Goal: Task Accomplishment & Management: Complete application form

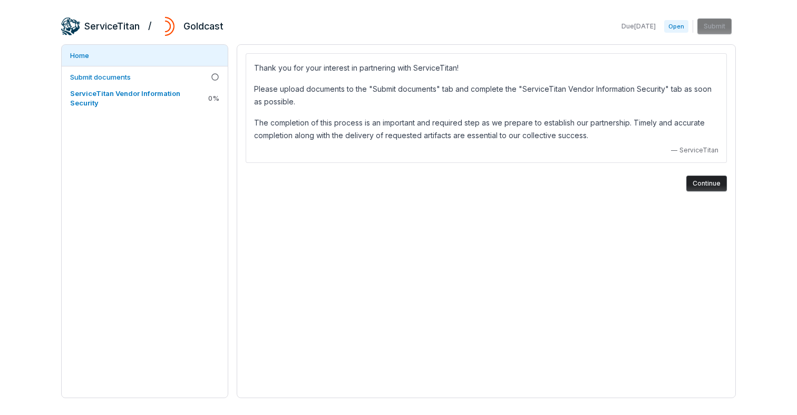
click at [704, 179] on button "Continue" at bounding box center [706, 184] width 41 height 16
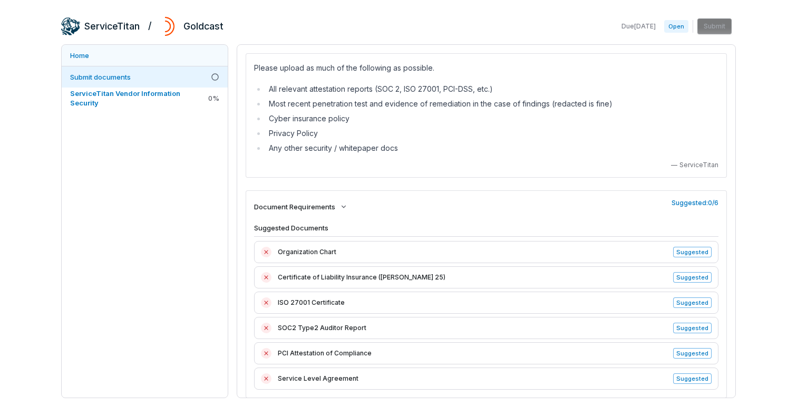
click at [88, 55] on link "Home" at bounding box center [145, 55] width 166 height 21
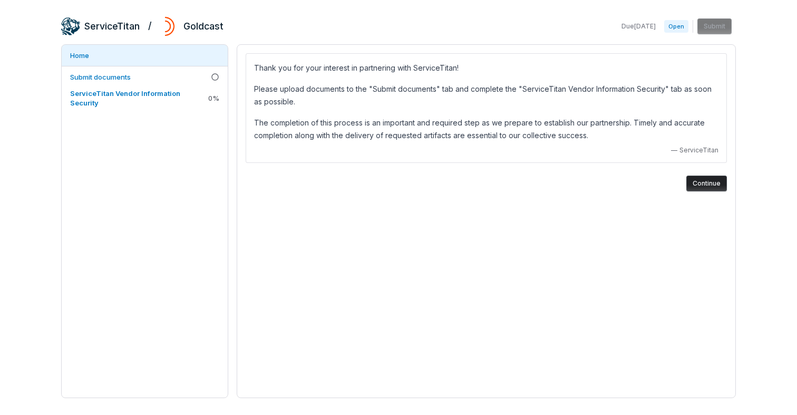
click at [18, 59] on div "ServiceTitan / Goldcast Due Oct 8, 2025 Open Submit Home Submit documents Servi…" at bounding box center [398, 207] width 797 height 415
click at [114, 94] on span "ServiceTitan Vendor Information Security" at bounding box center [125, 98] width 110 height 18
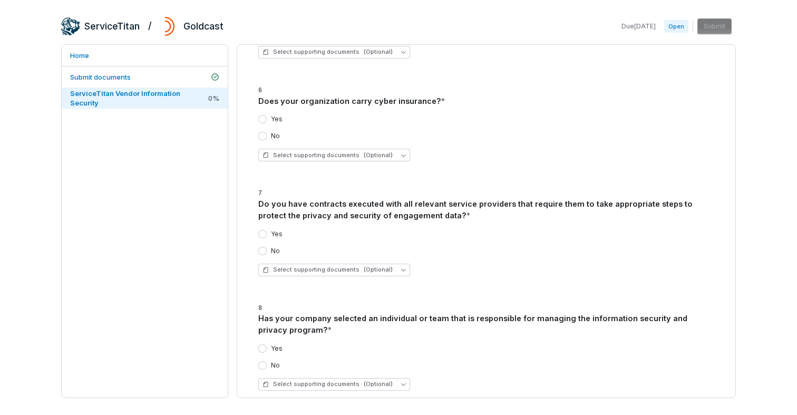
scroll to position [3090, 0]
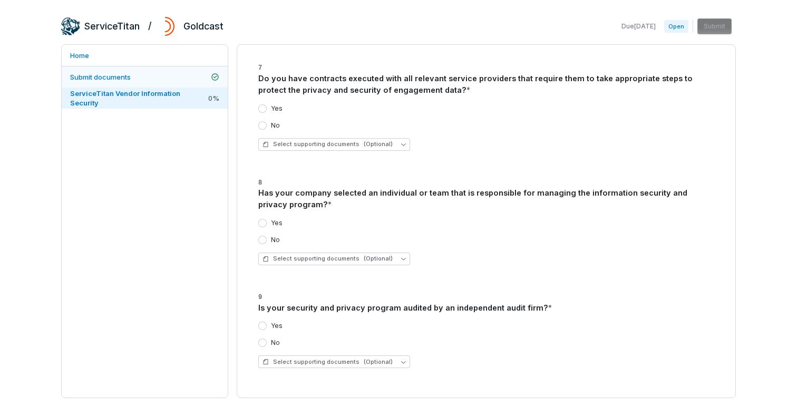
click at [105, 74] on span "Submit documents" at bounding box center [100, 77] width 61 height 8
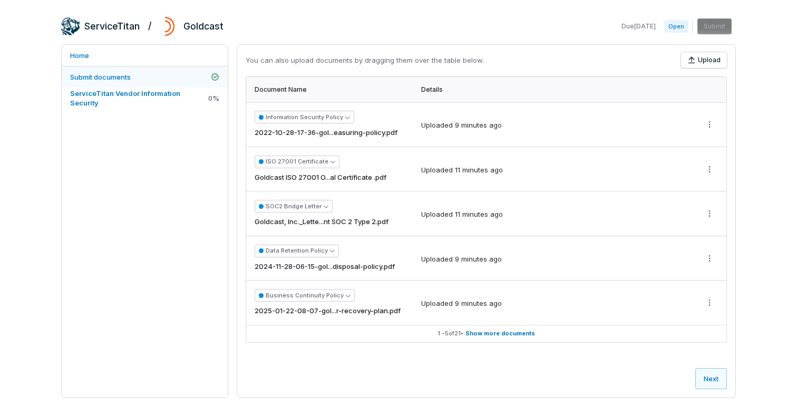
scroll to position [381, 0]
click at [118, 85] on link "Submit documents" at bounding box center [145, 76] width 166 height 21
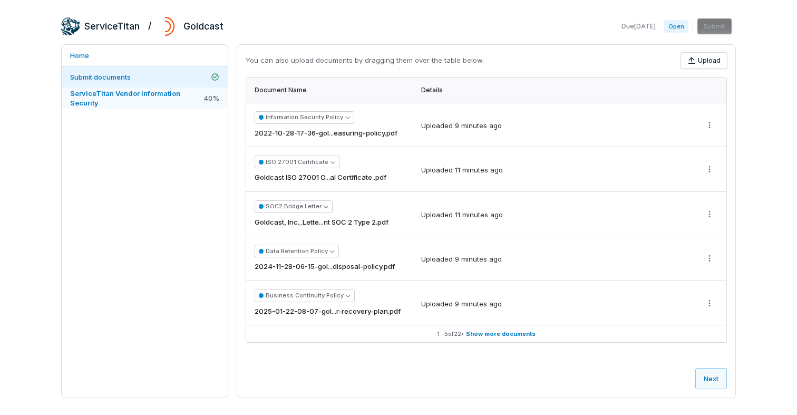
click at [118, 91] on span "ServiceTitan Vendor Information Security" at bounding box center [125, 98] width 110 height 18
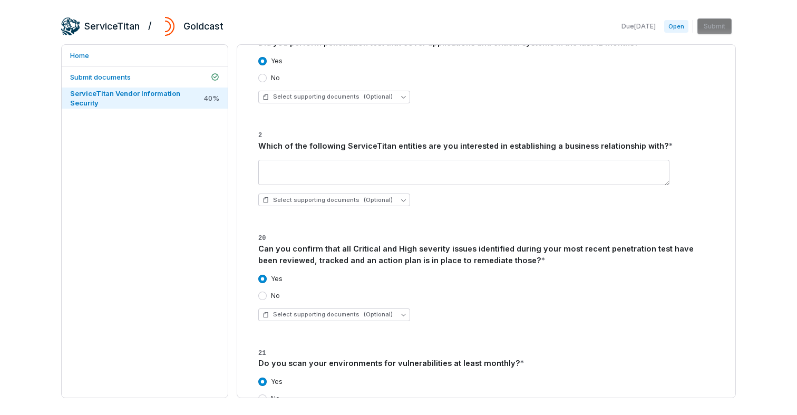
scroll to position [1084, 0]
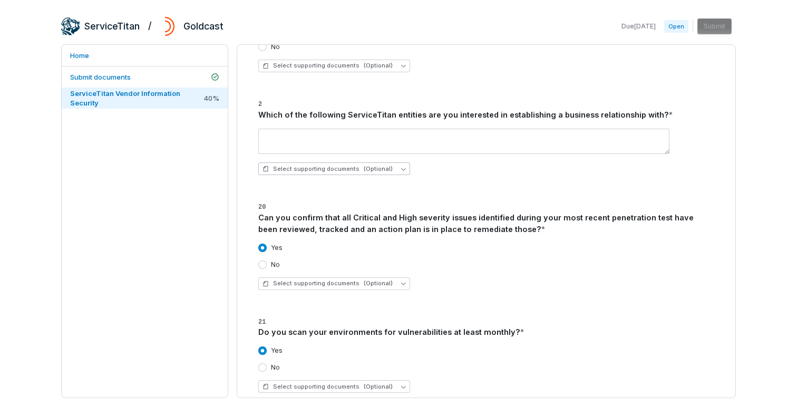
click at [380, 171] on span "(Optional)" at bounding box center [378, 169] width 29 height 8
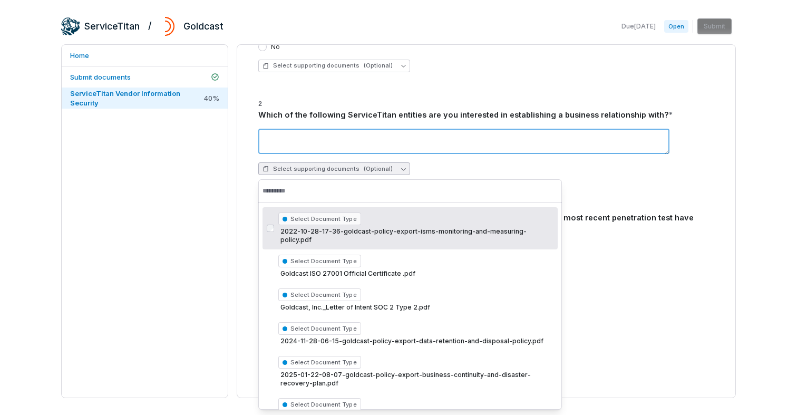
click at [452, 145] on textarea at bounding box center [463, 141] width 411 height 25
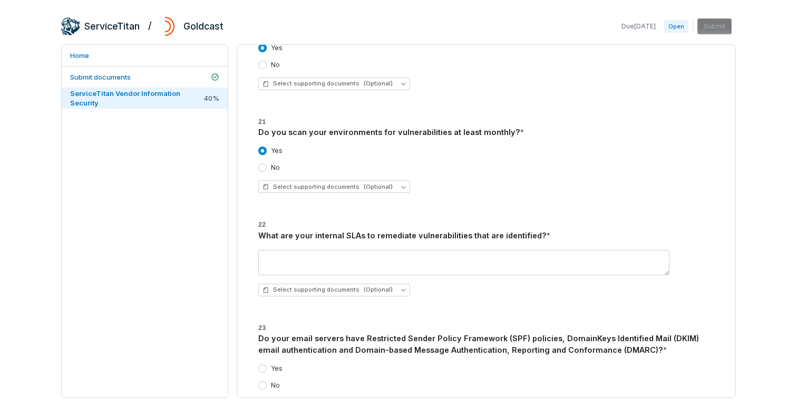
scroll to position [0, 0]
